Goal: Navigation & Orientation: Find specific page/section

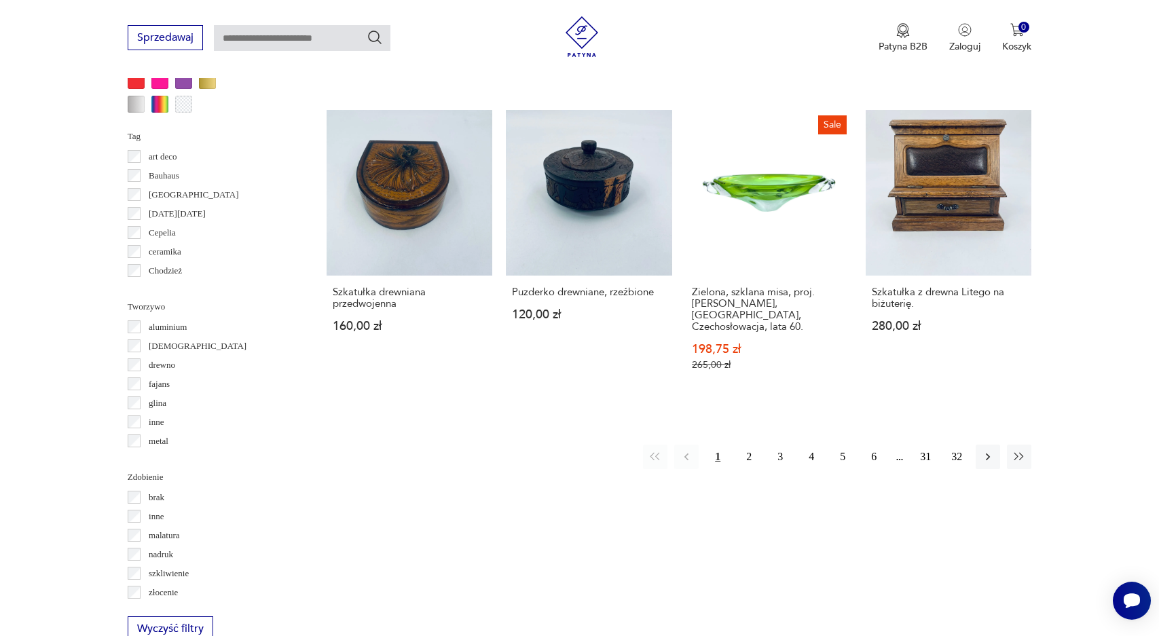
scroll to position [1399, 0]
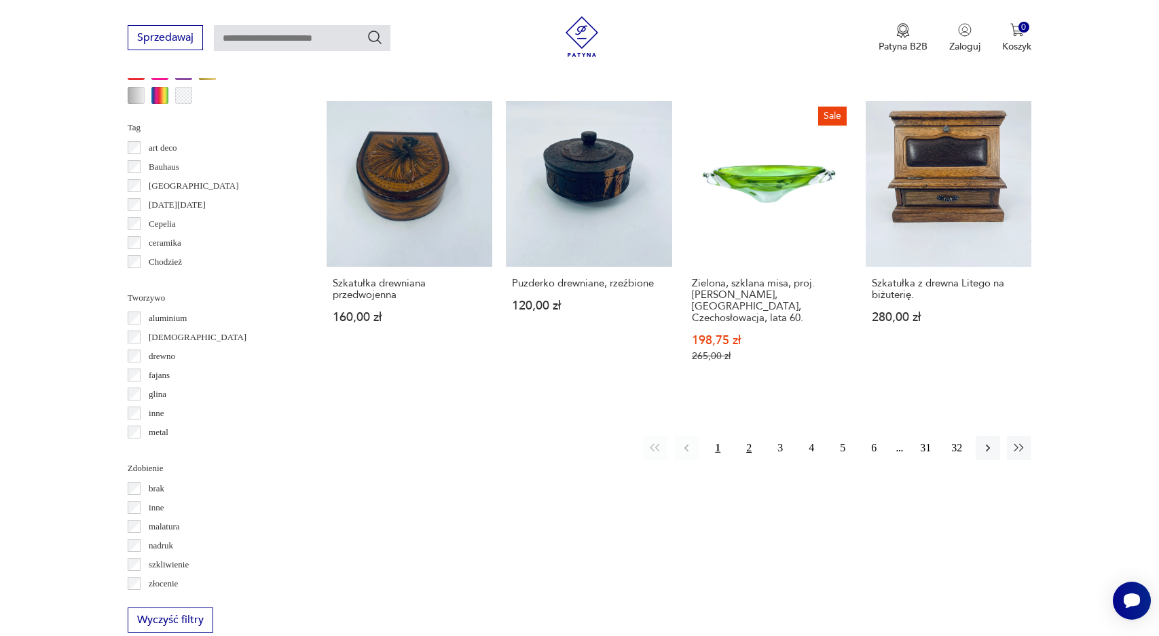
click at [750, 436] on button "2" at bounding box center [749, 448] width 24 height 24
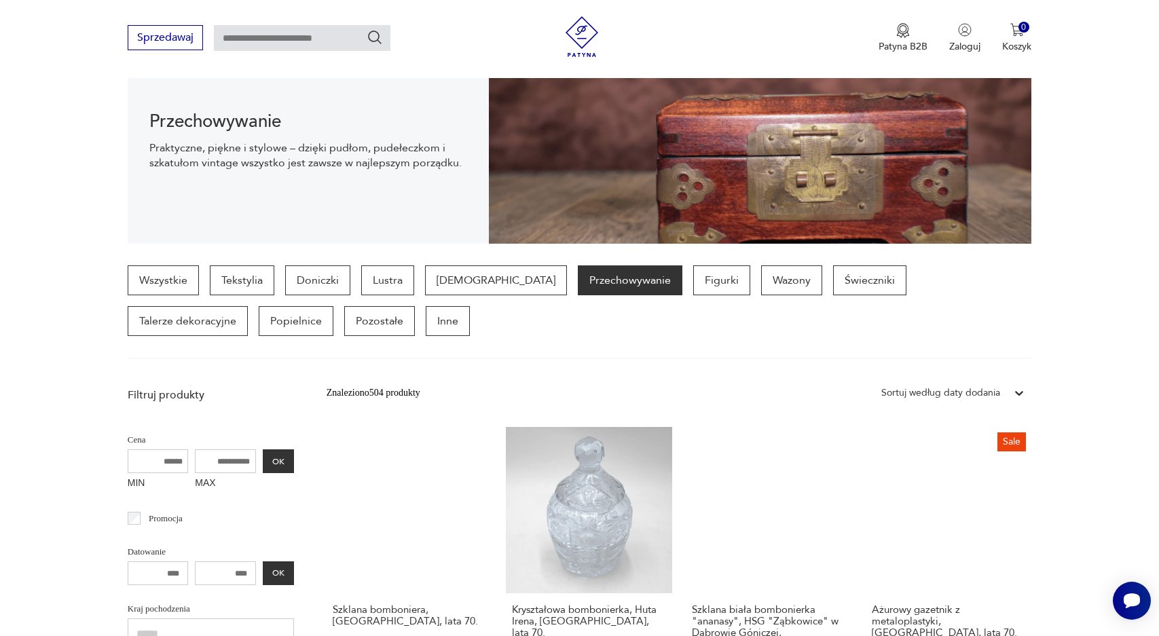
scroll to position [267, 0]
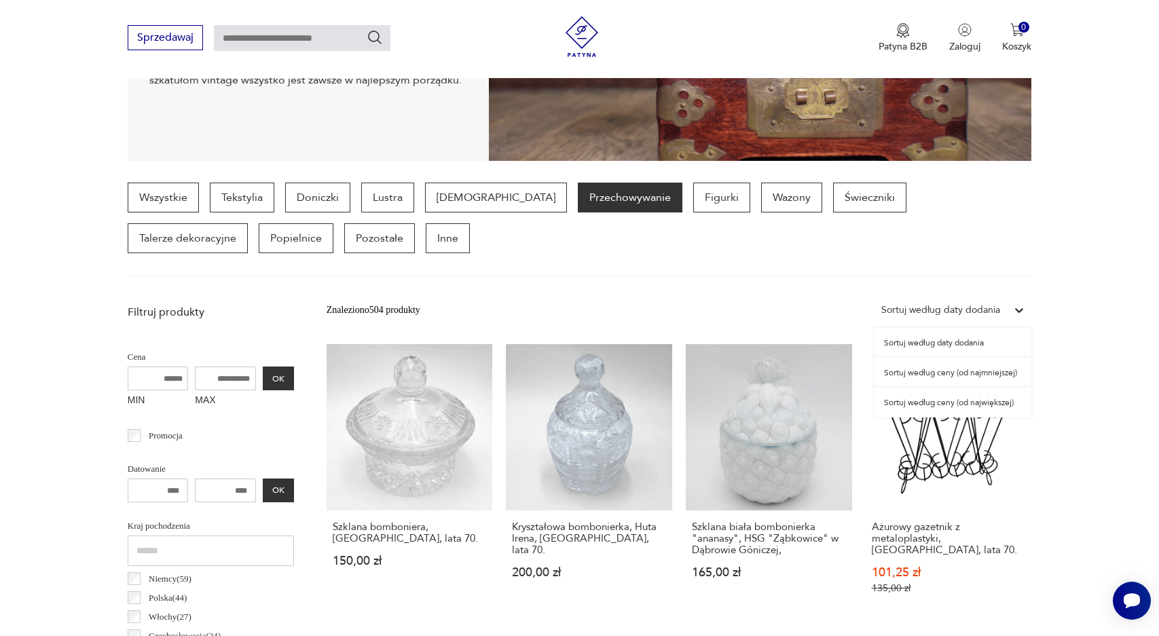
click at [1018, 306] on icon at bounding box center [1019, 310] width 14 height 14
click at [1006, 371] on div "Sortuj według ceny (od najmniejszej)" at bounding box center [953, 373] width 157 height 30
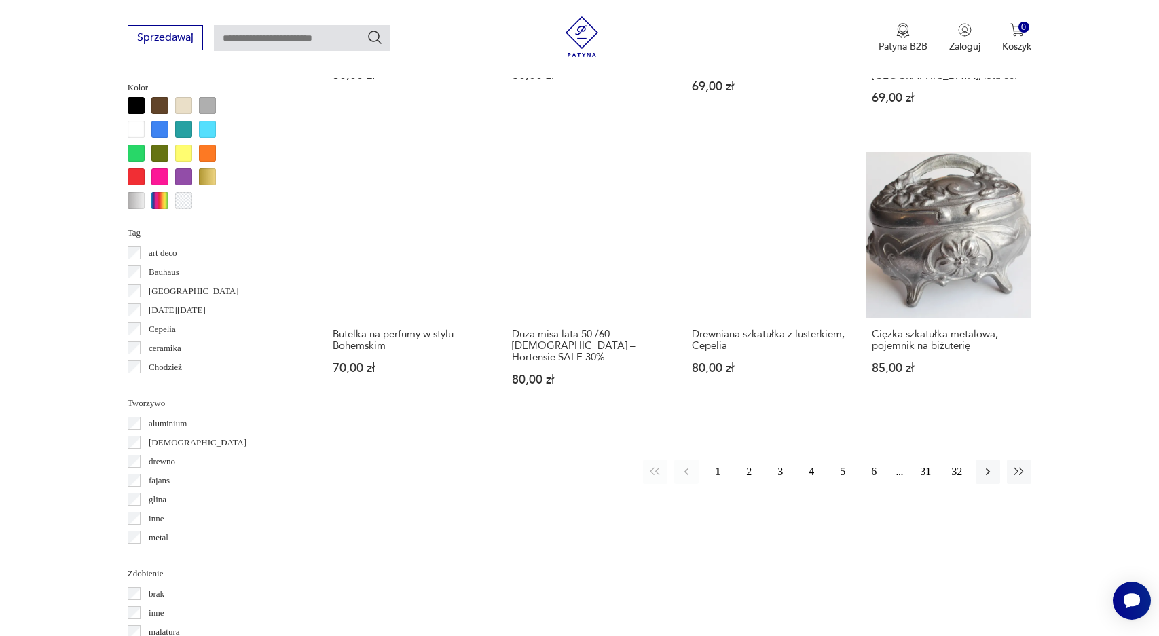
scroll to position [1298, 0]
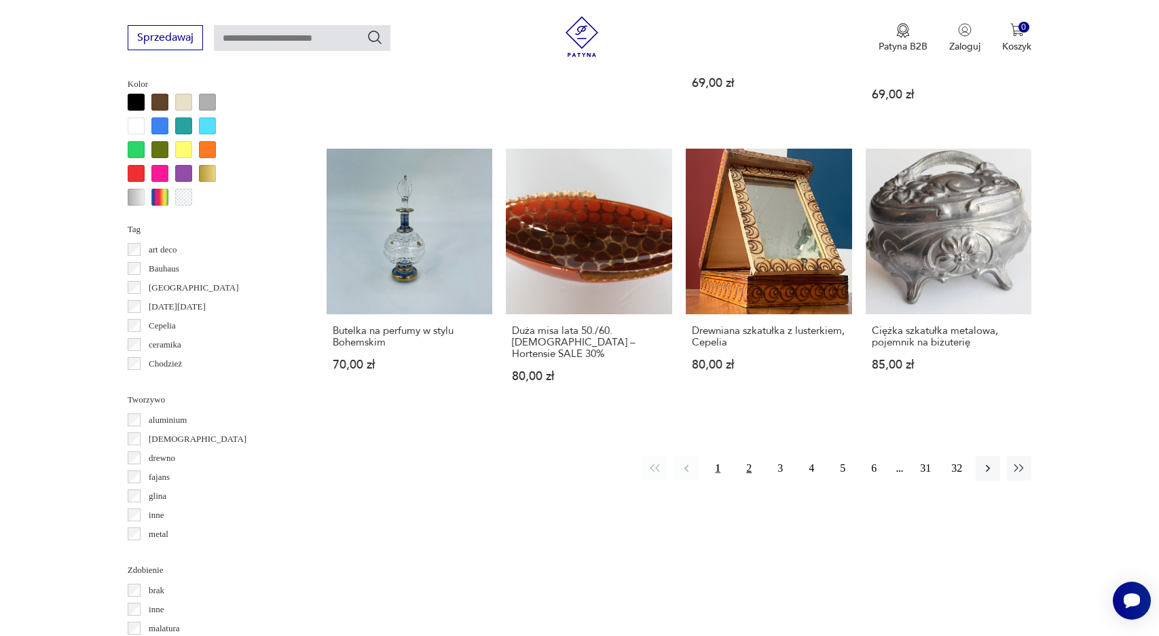
click at [752, 456] on button "2" at bounding box center [749, 468] width 24 height 24
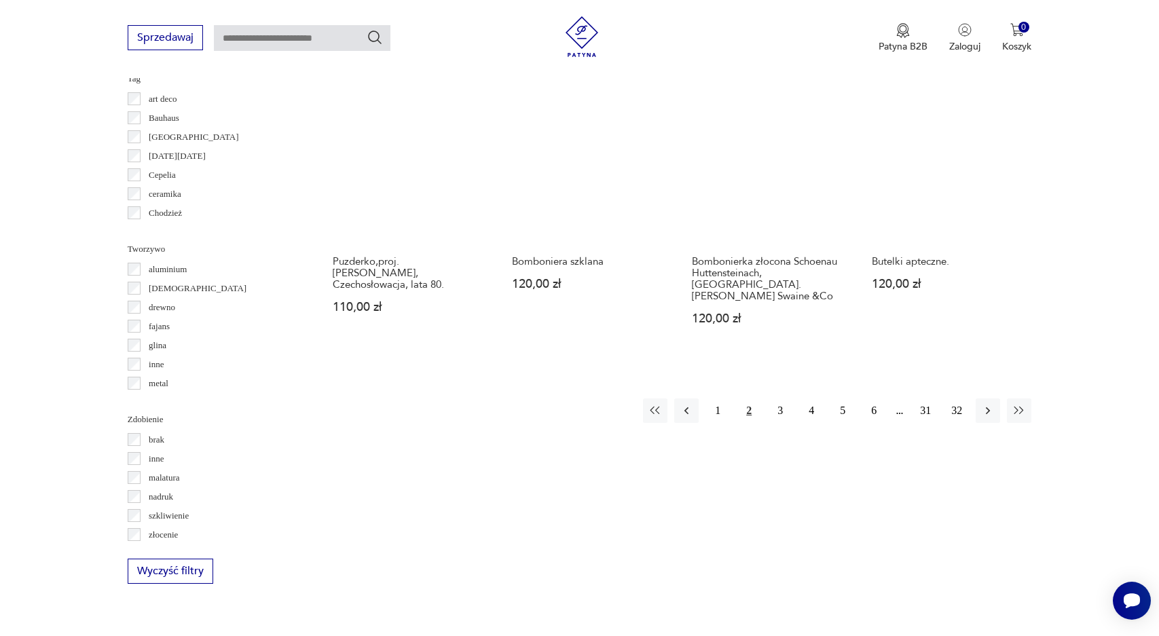
scroll to position [1462, 0]
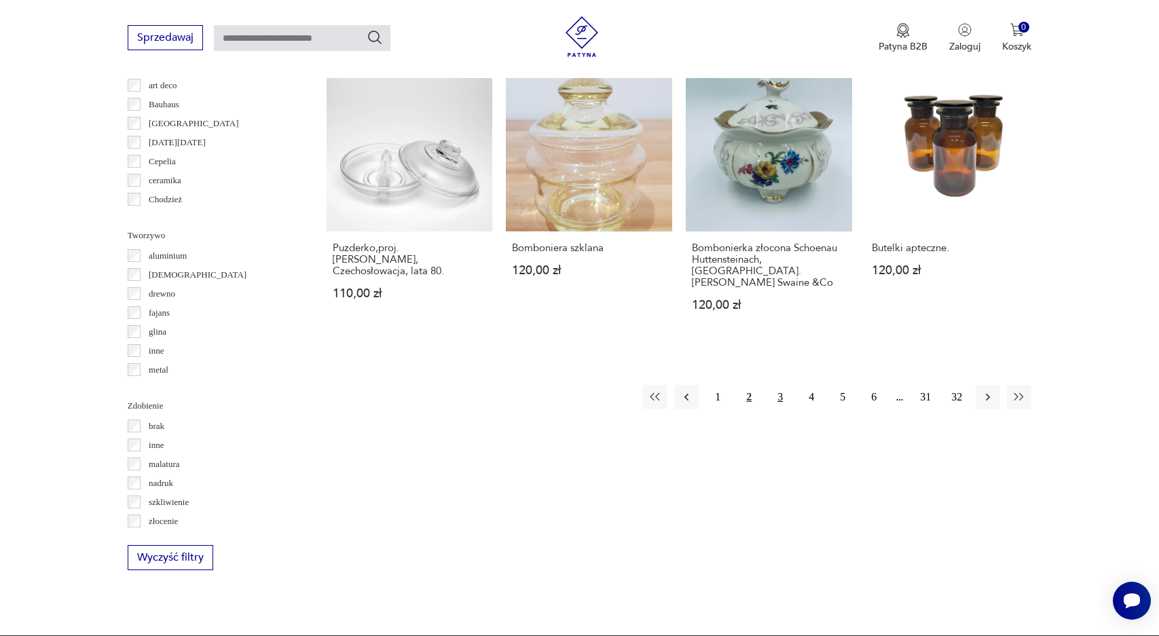
click at [780, 385] on button "3" at bounding box center [780, 397] width 24 height 24
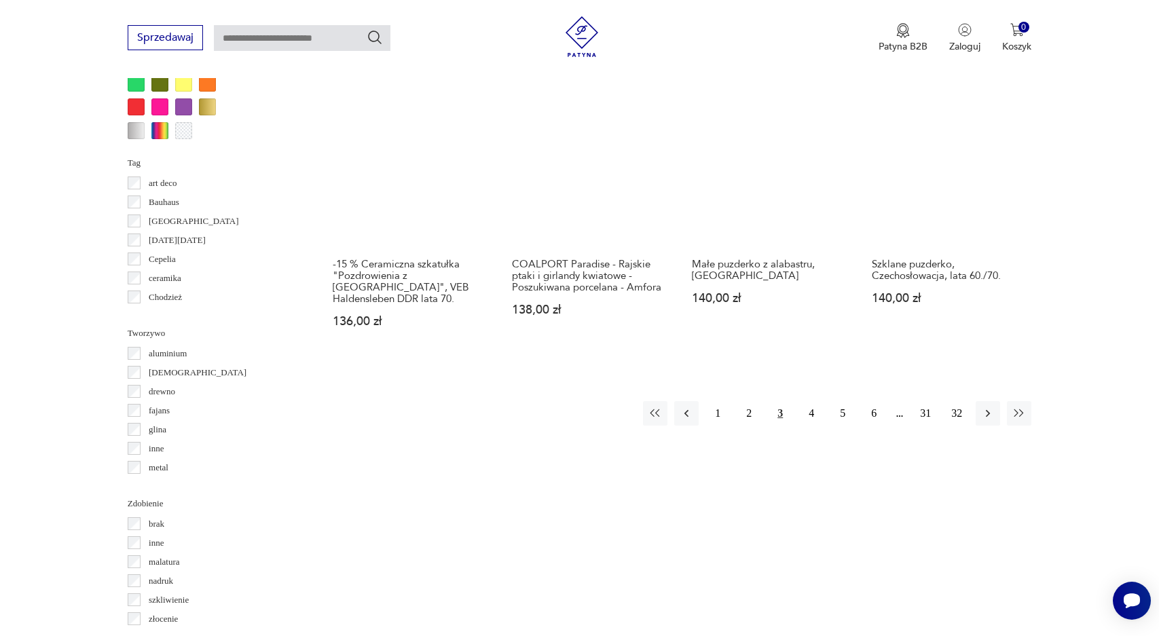
scroll to position [1367, 0]
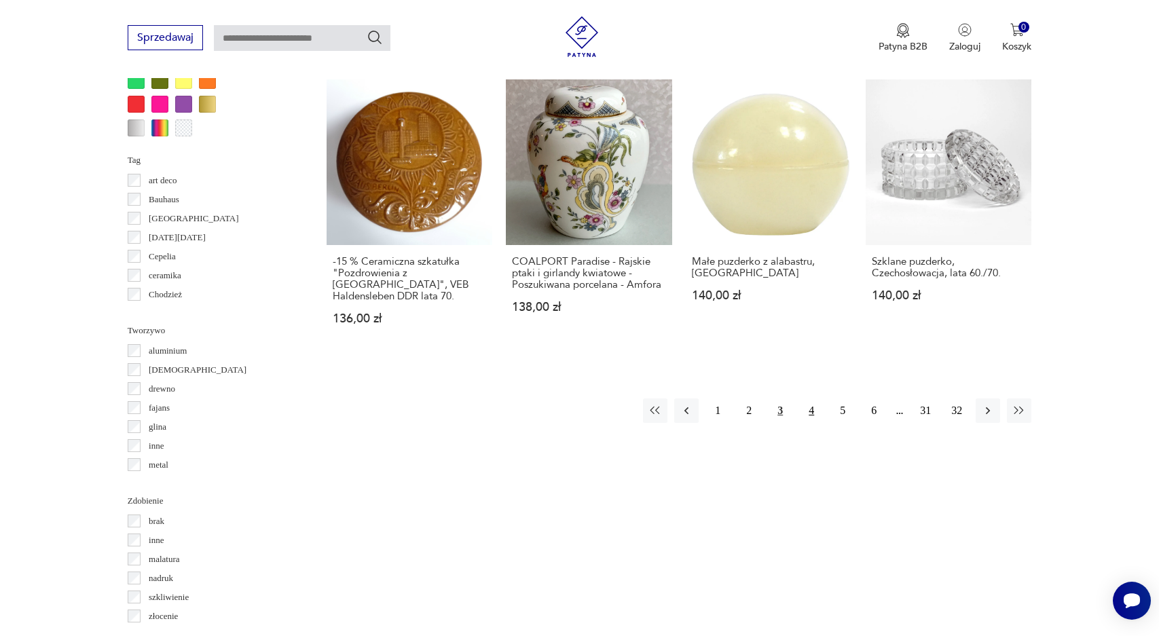
click at [813, 399] on button "4" at bounding box center [811, 411] width 24 height 24
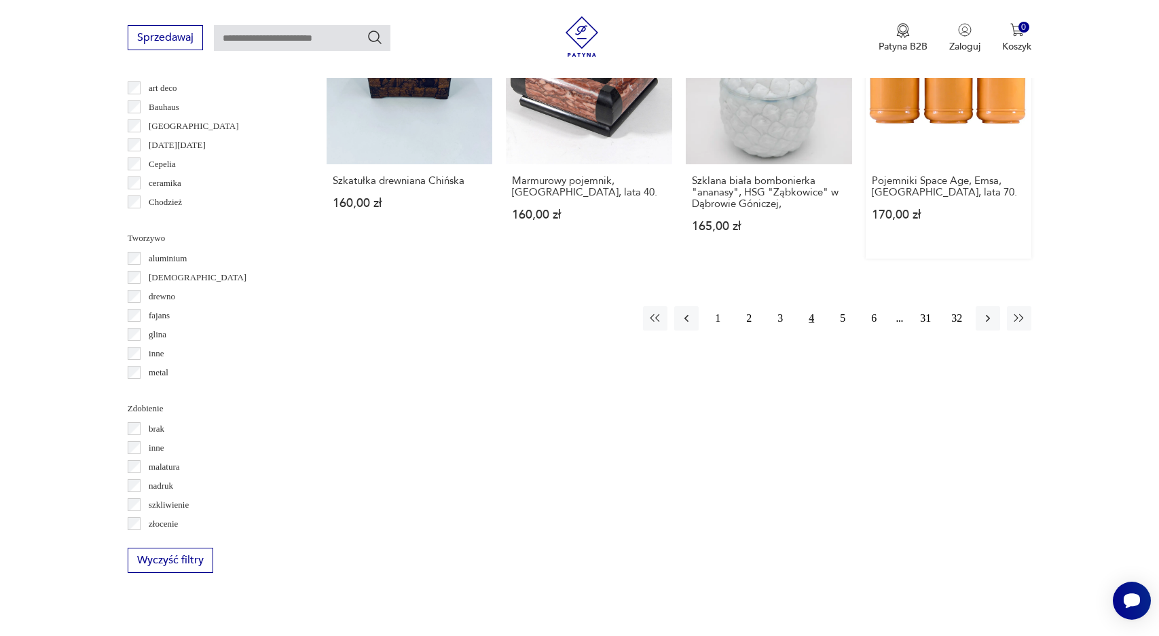
scroll to position [1460, 0]
